Goal: Check status: Check status

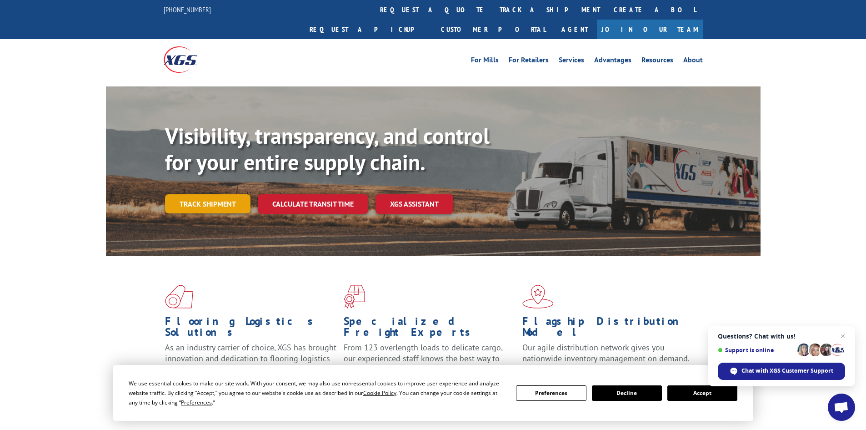
click at [241, 194] on link "Track shipment" at bounding box center [208, 203] width 86 height 19
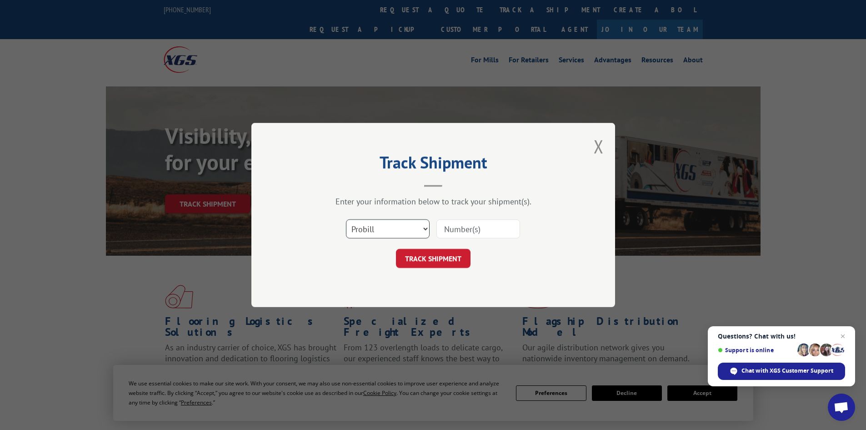
click at [425, 230] on select "Select category... Probill BOL PO" at bounding box center [388, 228] width 84 height 19
select select "bol"
click at [346, 219] on select "Select category... Probill BOL PO" at bounding box center [388, 228] width 84 height 19
click at [444, 233] on input at bounding box center [479, 228] width 84 height 19
type input "2851912"
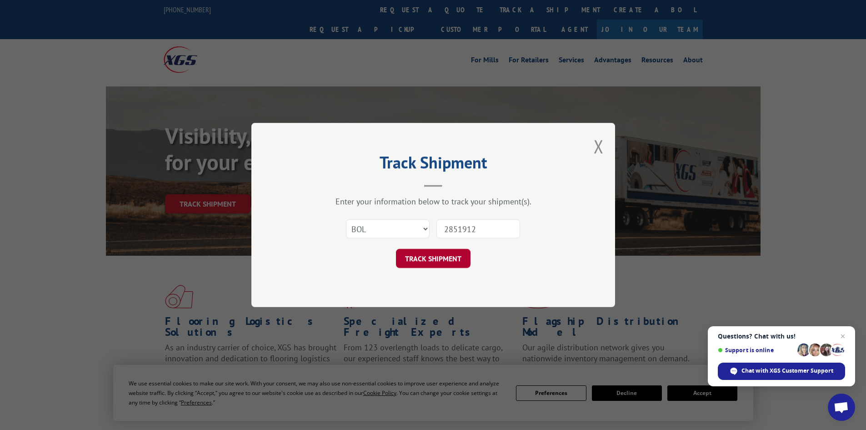
click at [431, 250] on button "TRACK SHIPMENT" at bounding box center [433, 258] width 75 height 19
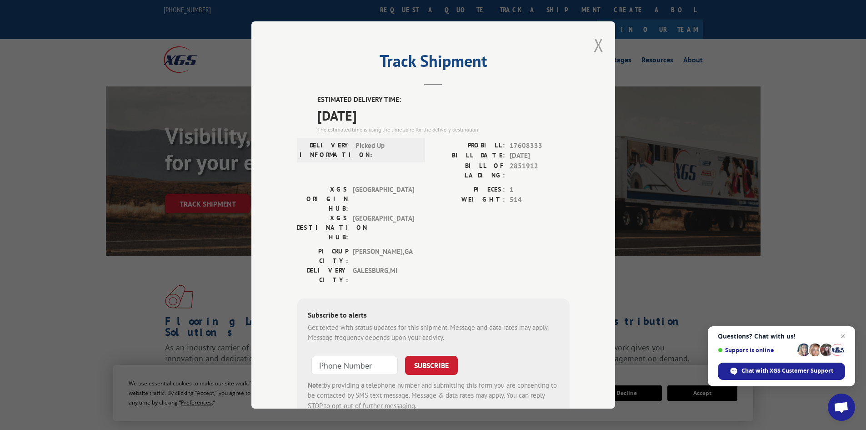
click at [594, 46] on button "Close modal" at bounding box center [599, 45] width 10 height 24
